Goal: Task Accomplishment & Management: Use online tool/utility

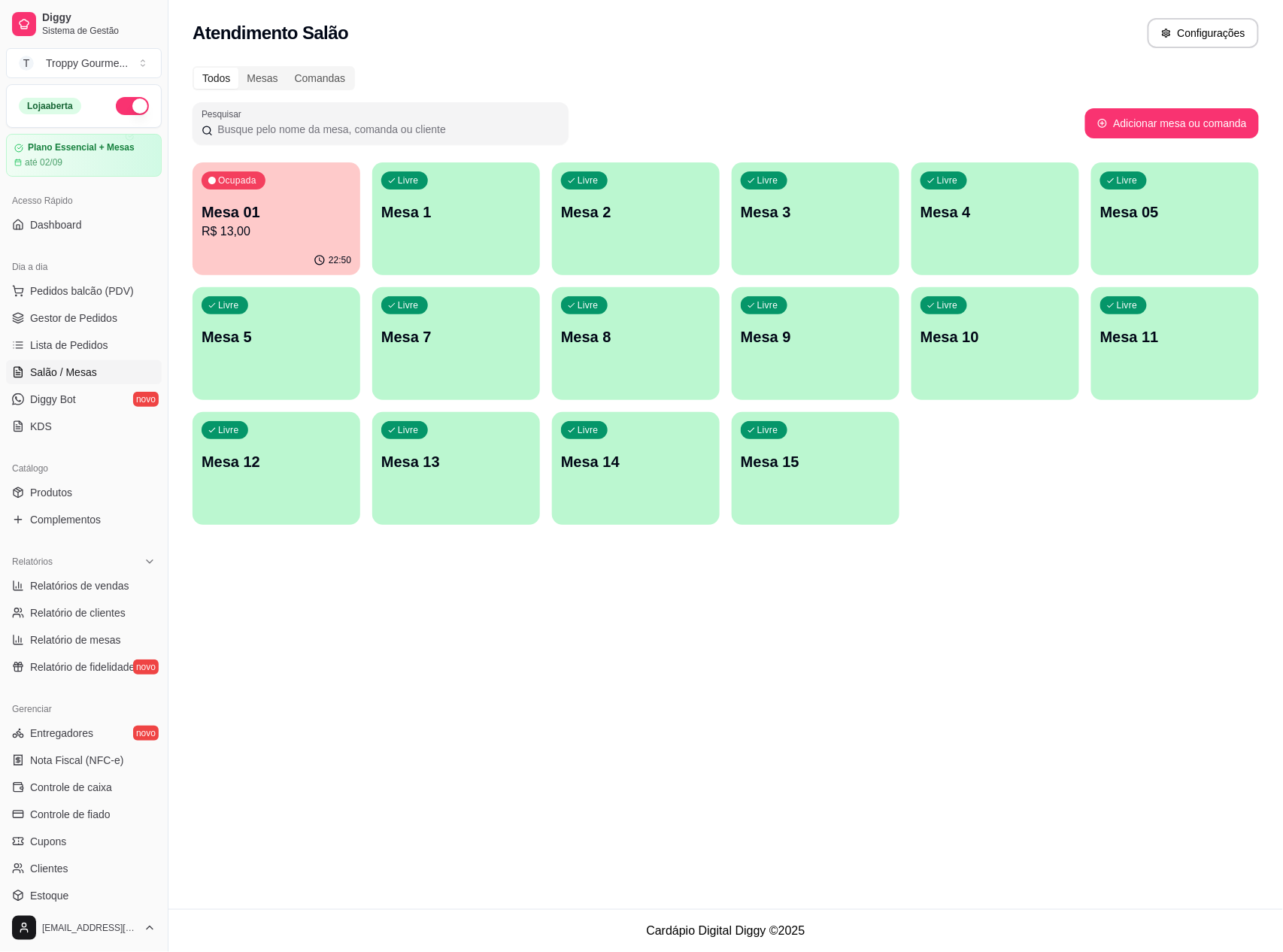
click at [607, 221] on p "Mesa 2" at bounding box center [636, 212] width 150 height 21
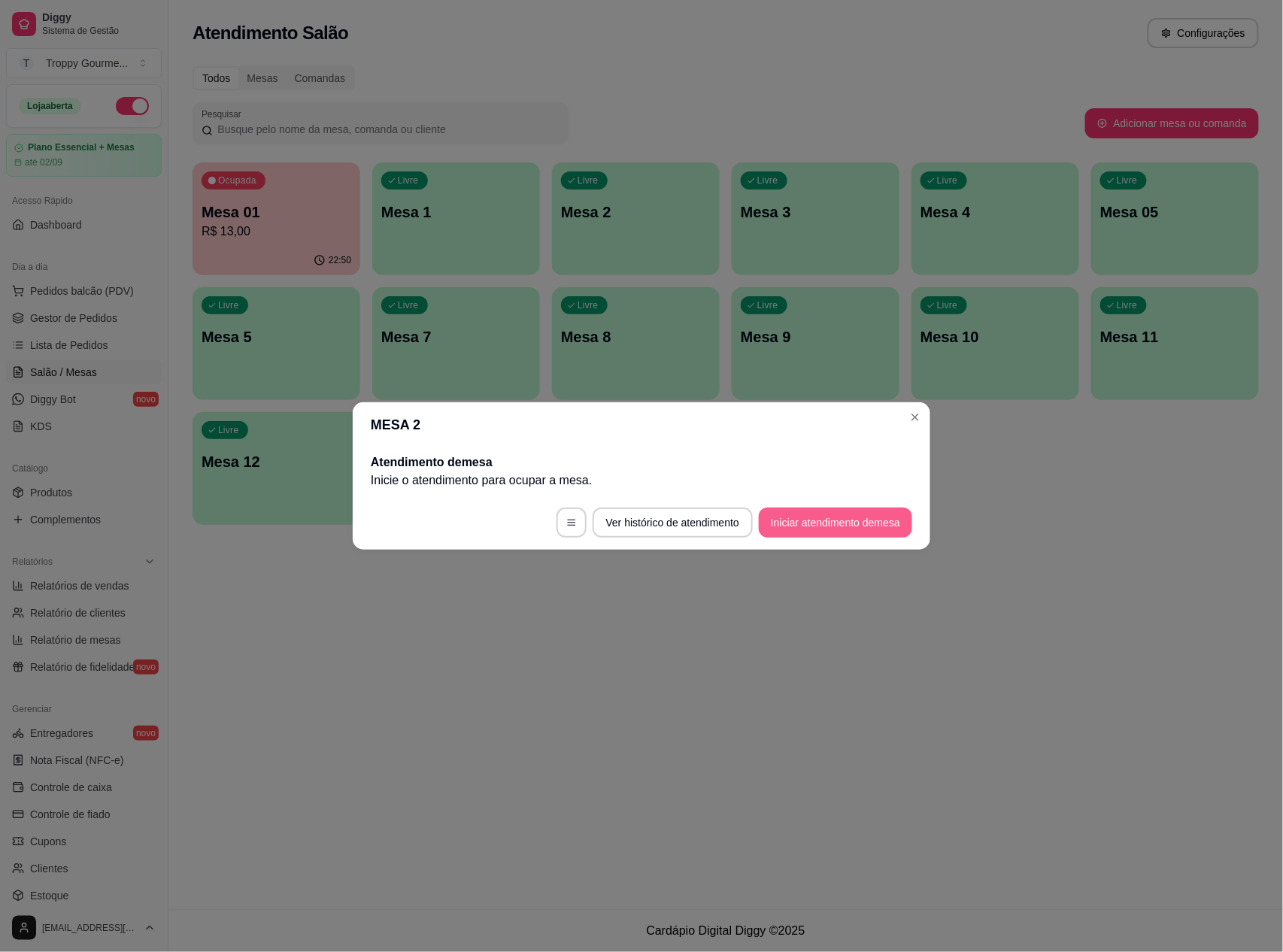
click at [841, 521] on button "Iniciar atendimento de mesa" at bounding box center [836, 523] width 154 height 31
click at [837, 521] on footer "Ver histórico de atendimento Iniciar atendimento de mesa" at bounding box center [641, 522] width 578 height 54
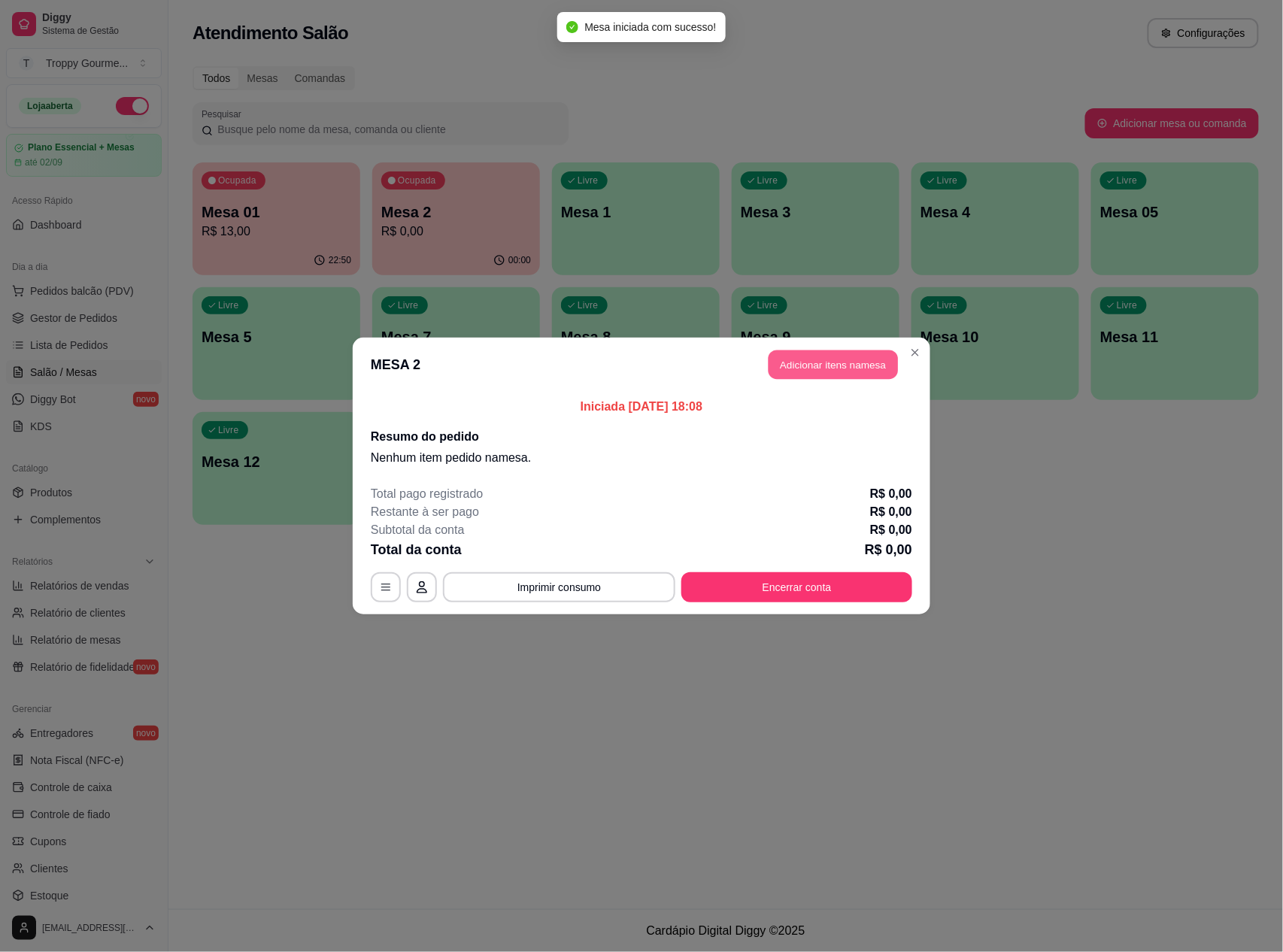
click at [816, 376] on button "Adicionar itens na mesa" at bounding box center [833, 365] width 129 height 30
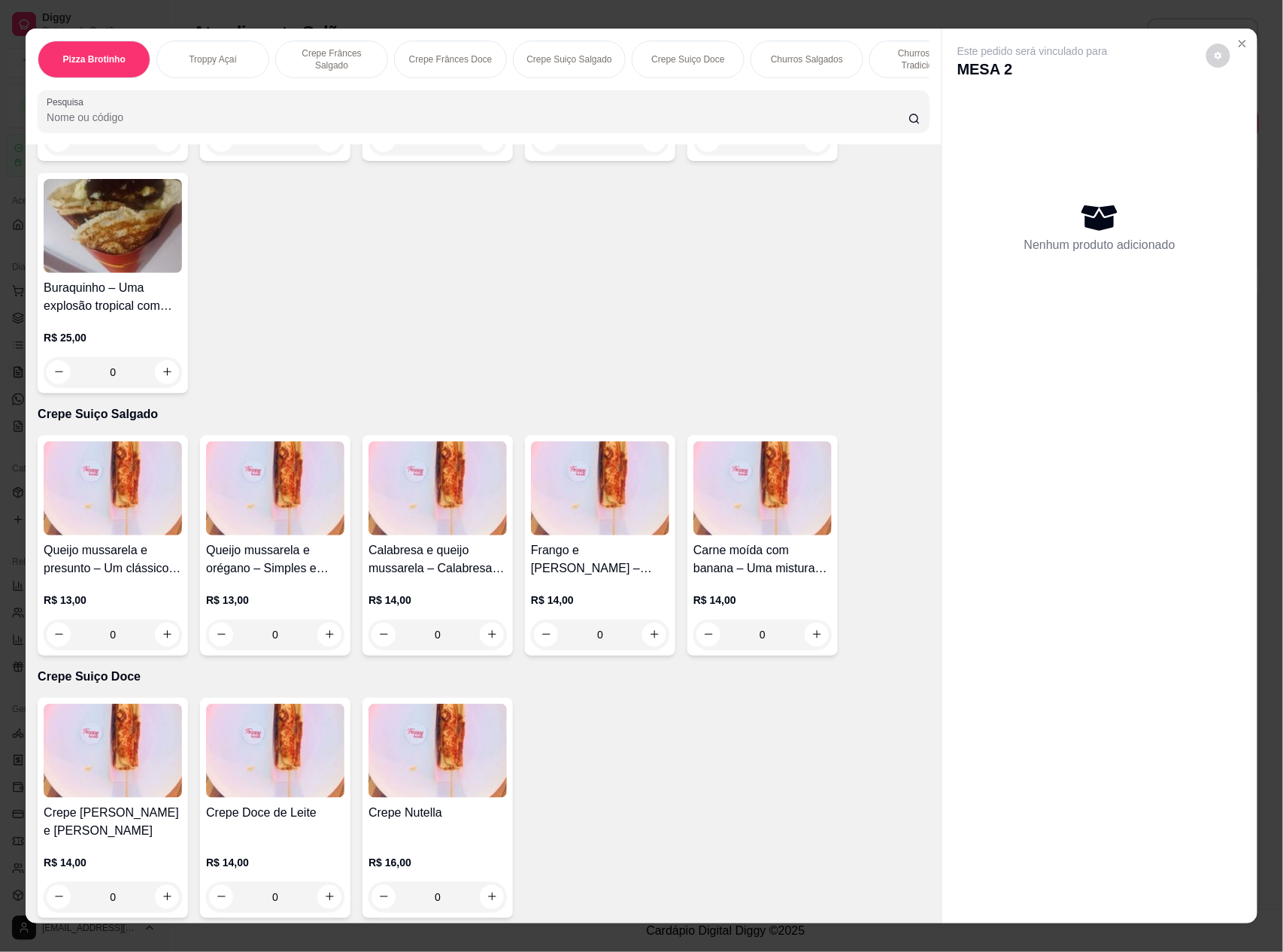
scroll to position [1504, 0]
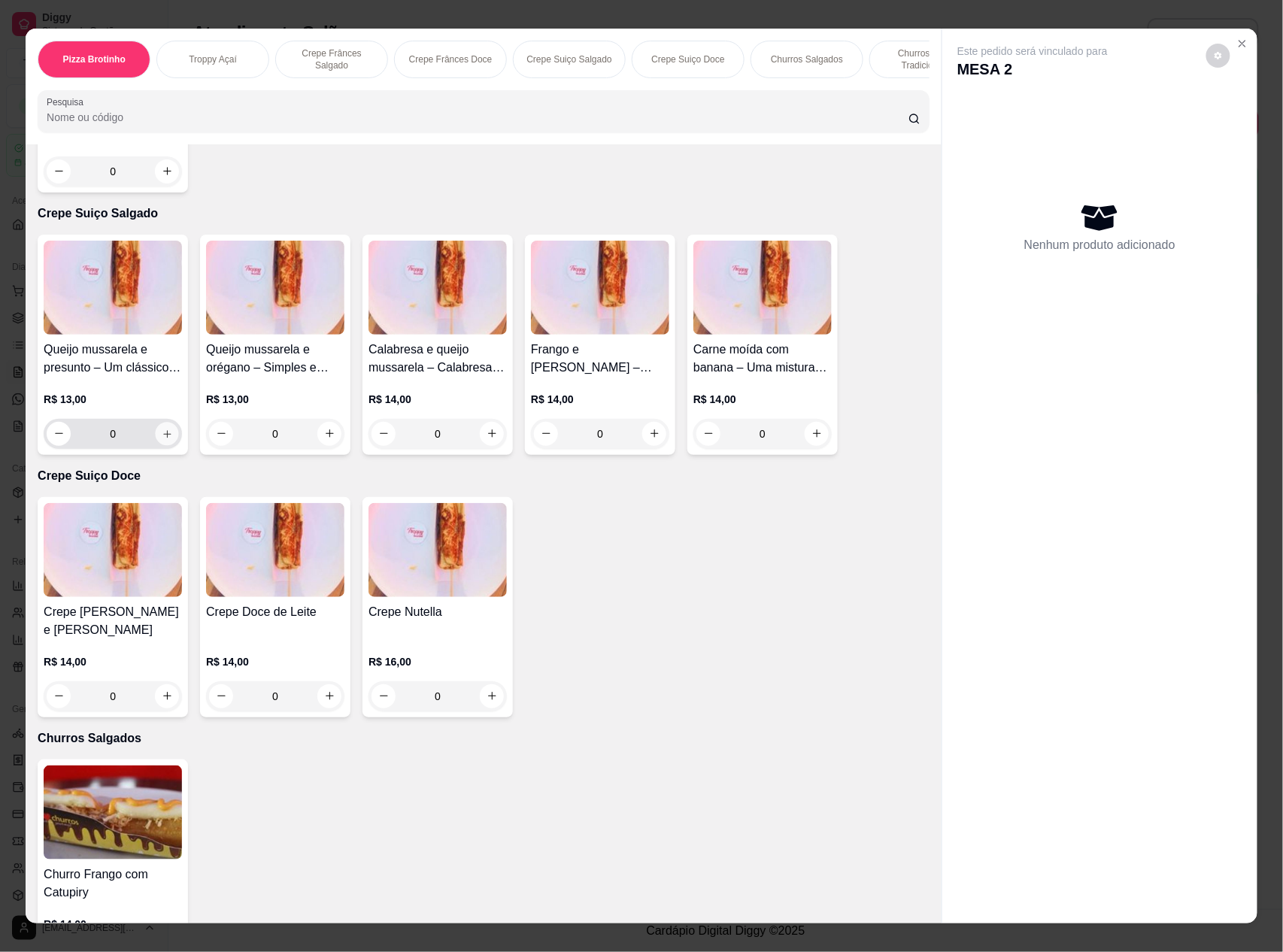
click at [156, 441] on button "increase-product-quantity" at bounding box center [167, 434] width 24 height 24
type input "1"
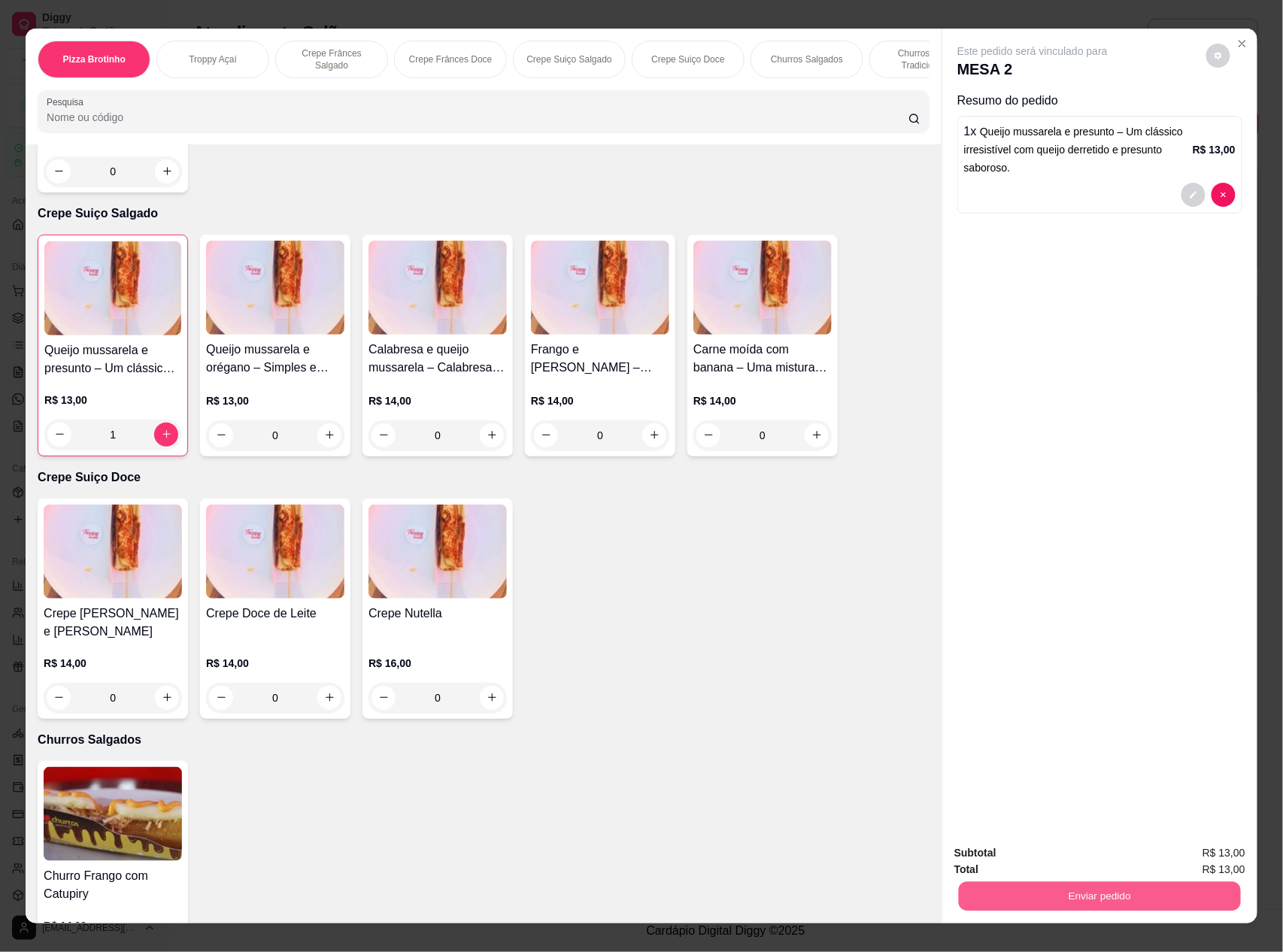
click at [1068, 894] on button "Enviar pedido" at bounding box center [1100, 897] width 282 height 30
click at [1011, 863] on button "Não registrar e enviar pedido" at bounding box center [1050, 859] width 152 height 28
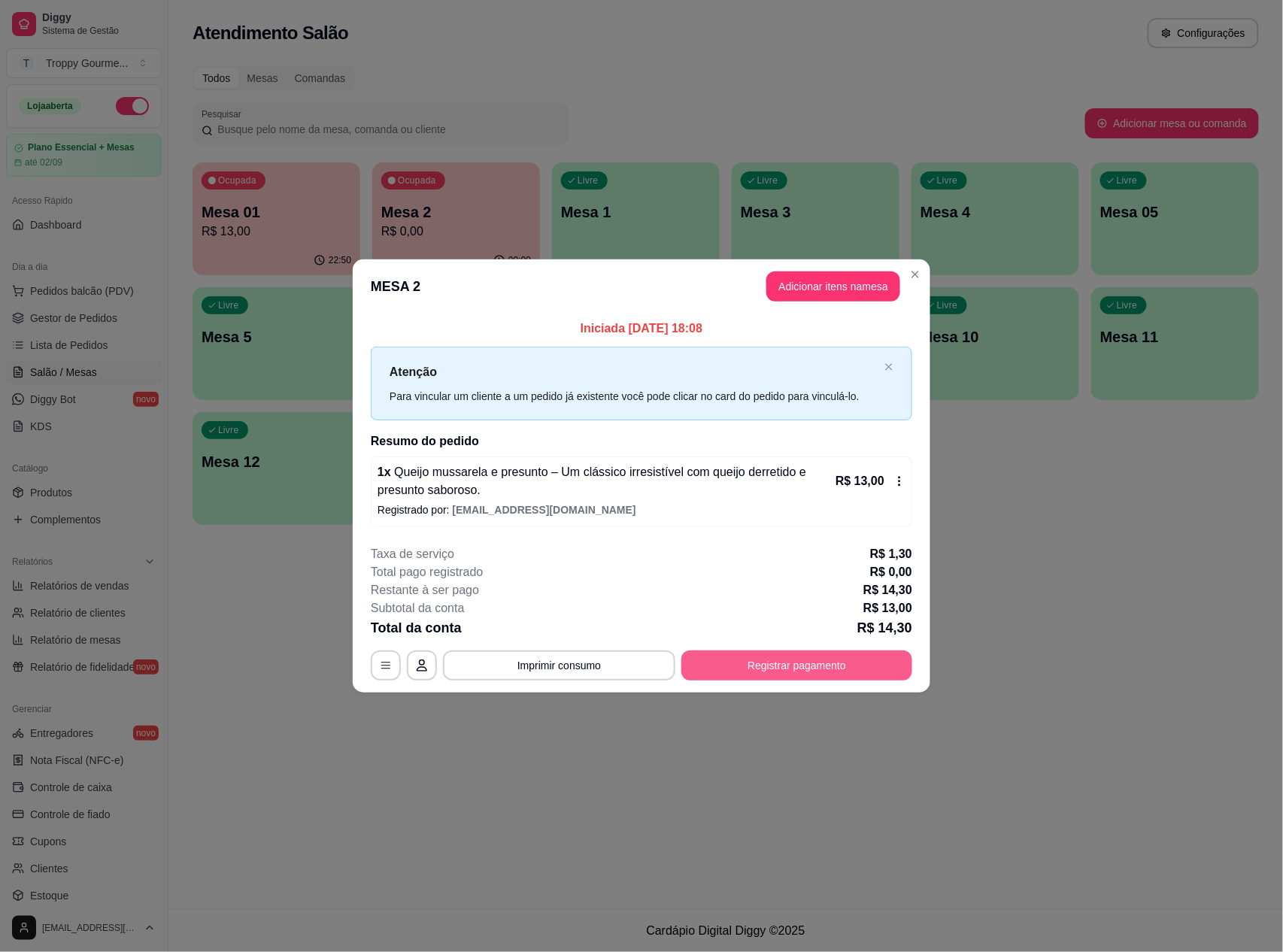
click at [753, 660] on button "Registrar pagamento" at bounding box center [797, 666] width 231 height 31
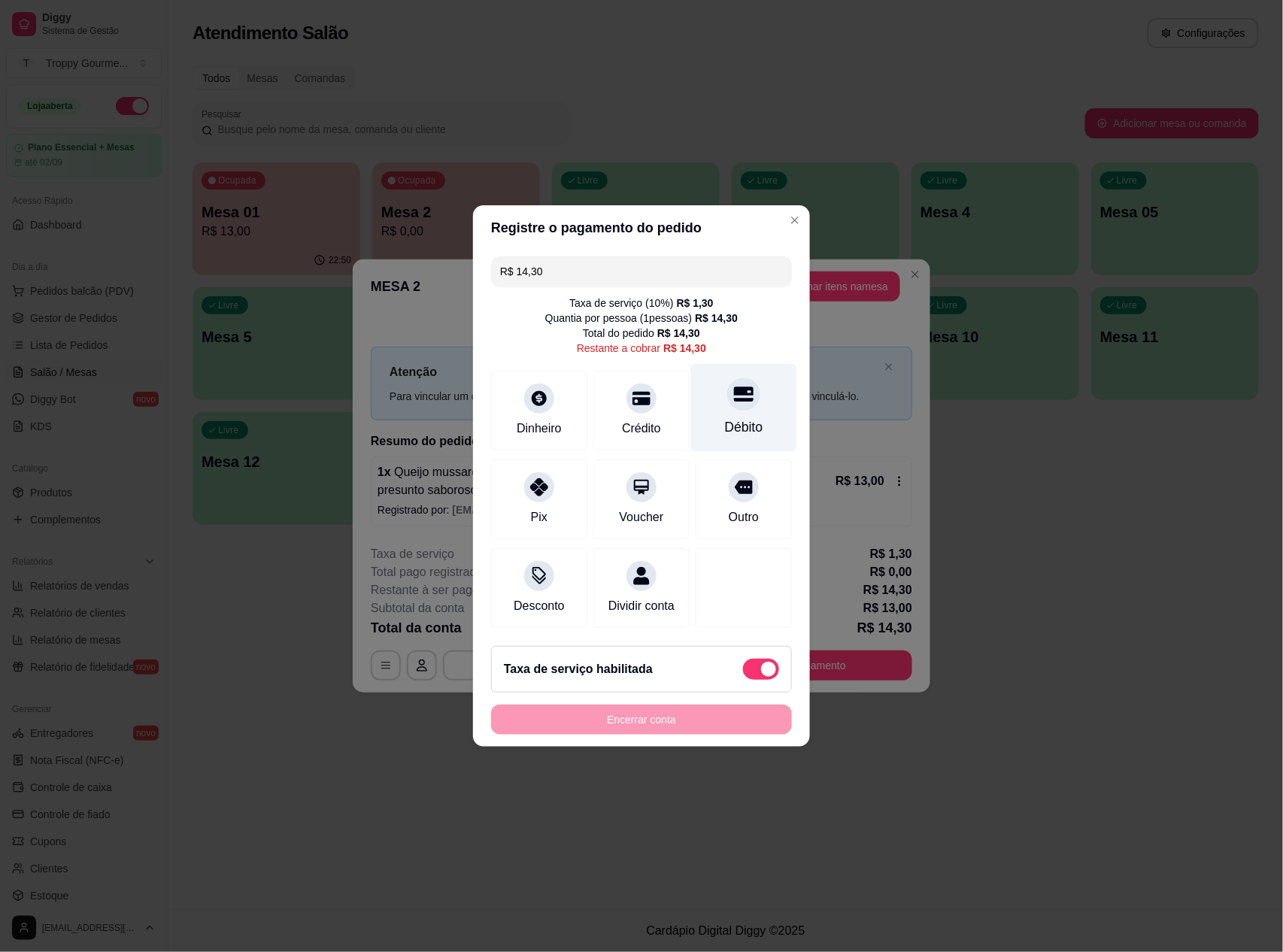
click at [725, 410] on div "Débito" at bounding box center [744, 408] width 106 height 88
type input "R$ 0,00"
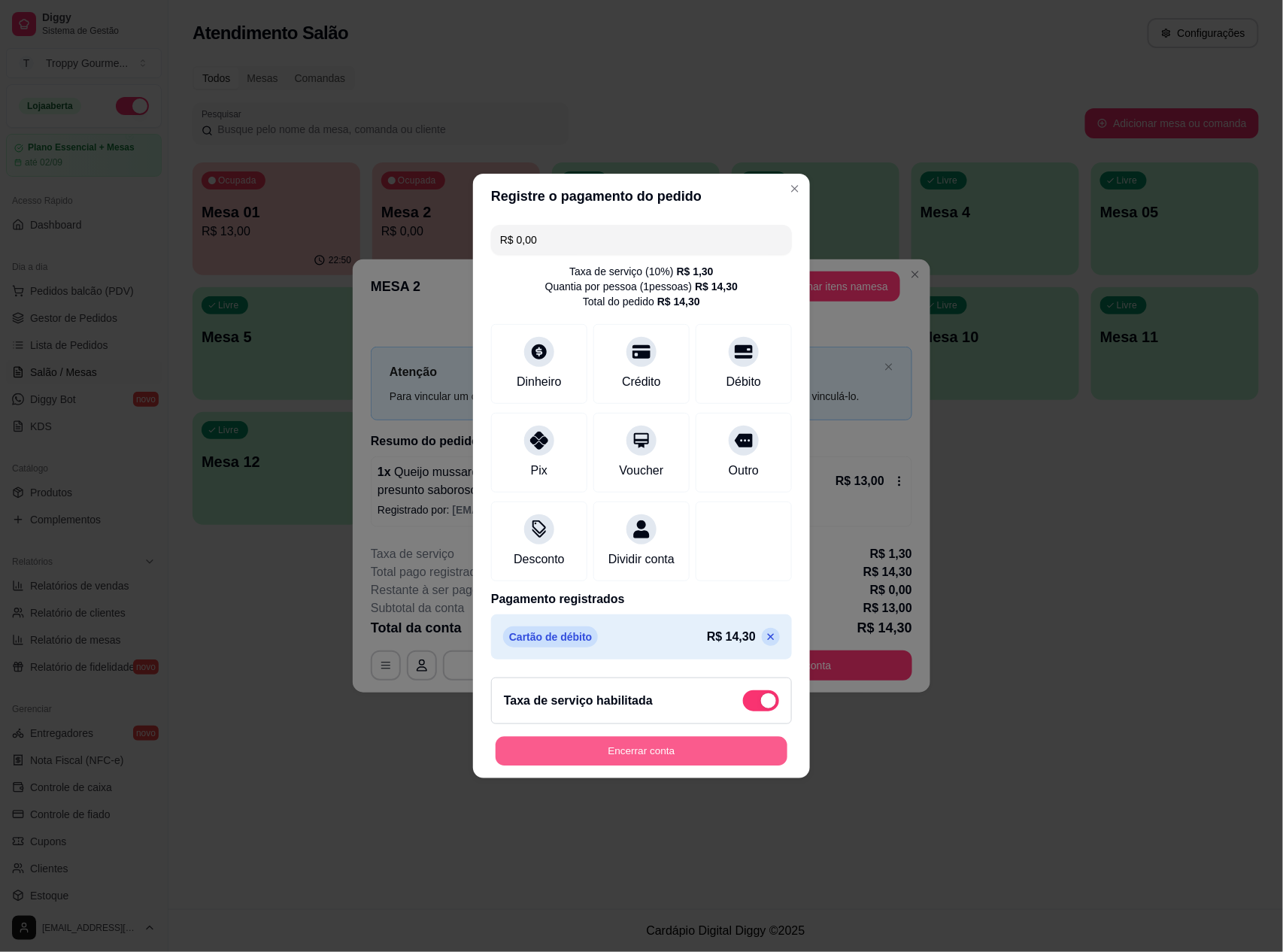
click at [728, 755] on button "Encerrar conta" at bounding box center [641, 752] width 291 height 30
click at [728, 755] on div "Encerrar conta" at bounding box center [642, 751] width 301 height 31
